Goal: Transaction & Acquisition: Subscribe to service/newsletter

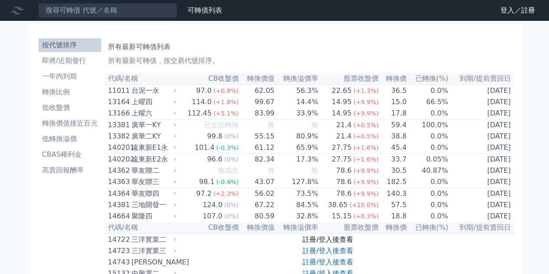
click at [332, 243] on link "註冊/登入後查看" at bounding box center [327, 239] width 51 height 8
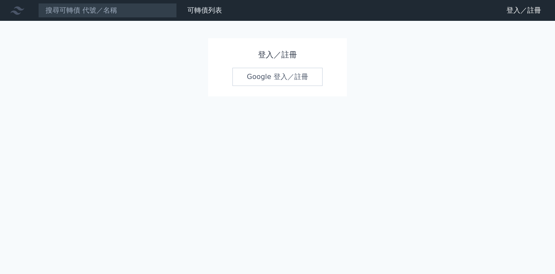
click at [276, 84] on link "Google 登入／註冊" at bounding box center [278, 77] width 90 height 18
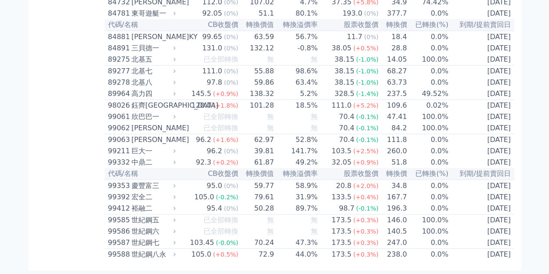
scroll to position [4869, 0]
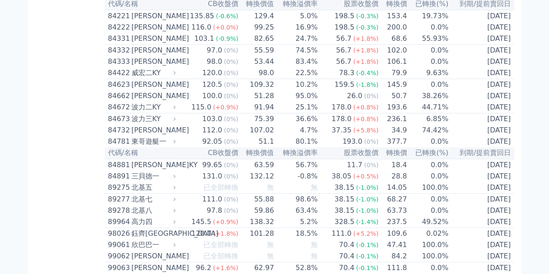
scroll to position [4990, 0]
